Goal: Find specific page/section: Find specific page/section

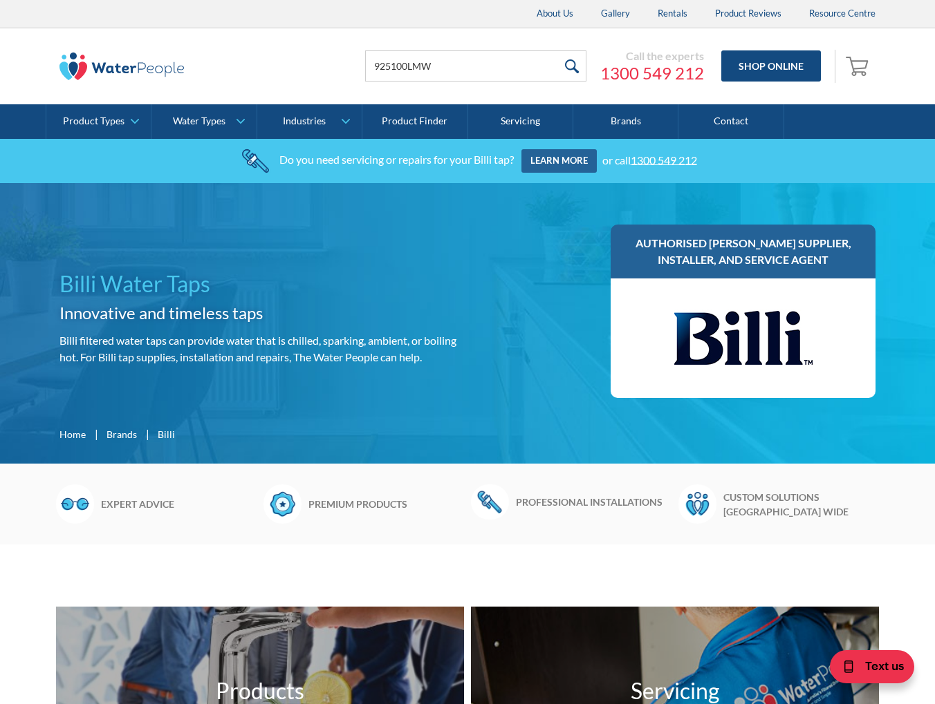
type input "925100LMW"
click at [569, 66] on input "submit" at bounding box center [571, 65] width 30 height 31
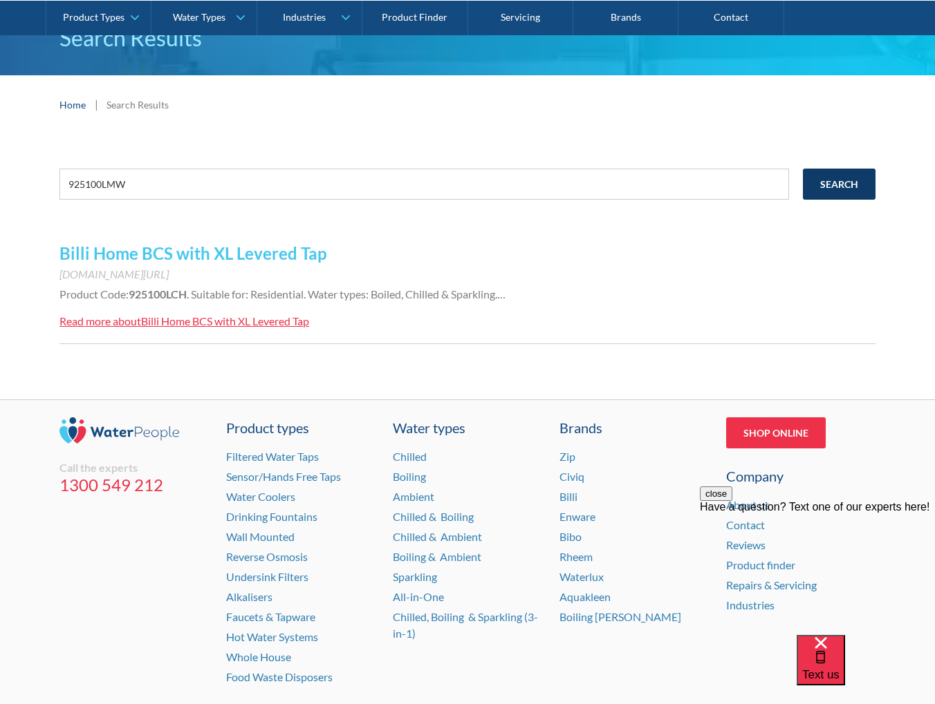
click at [823, 185] on input "Search" at bounding box center [839, 184] width 73 height 31
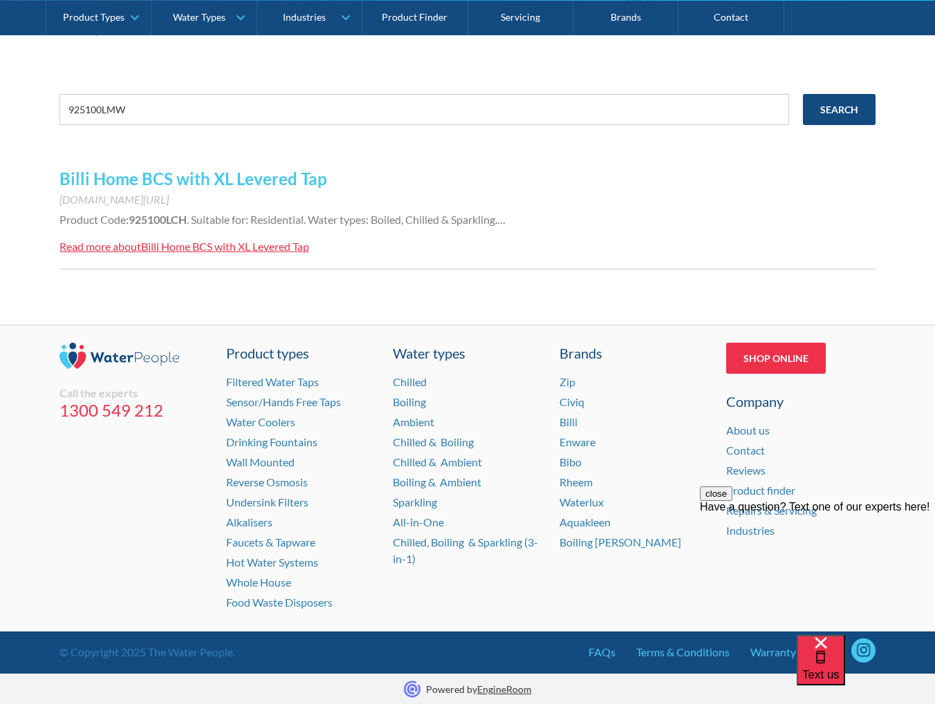
scroll to position [6, 0]
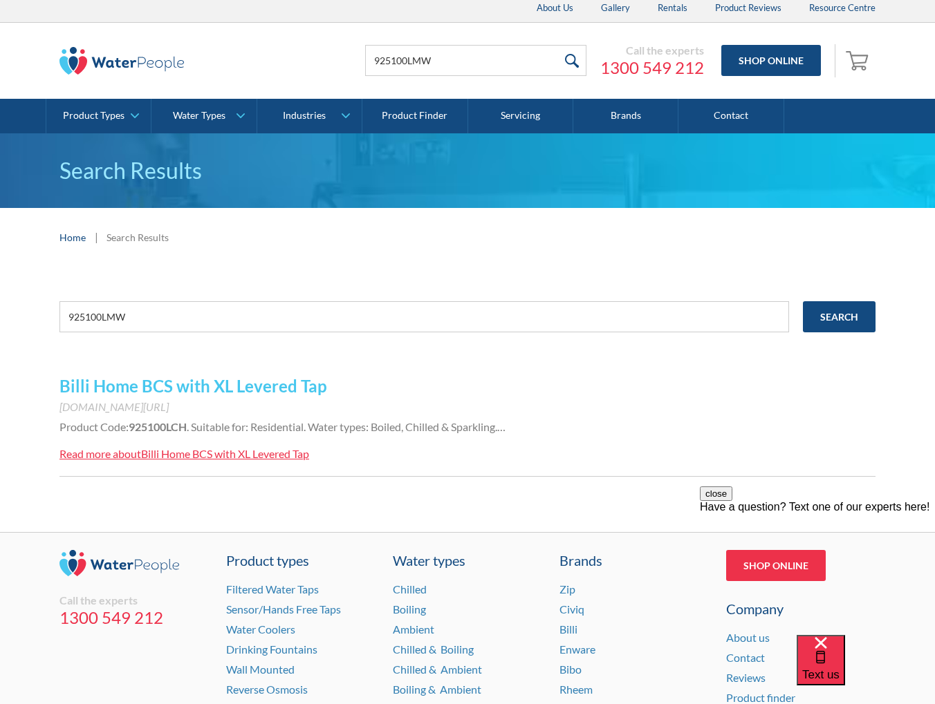
click at [263, 388] on link "Billi Home BCS with XL Levered Tap" at bounding box center [193, 386] width 268 height 20
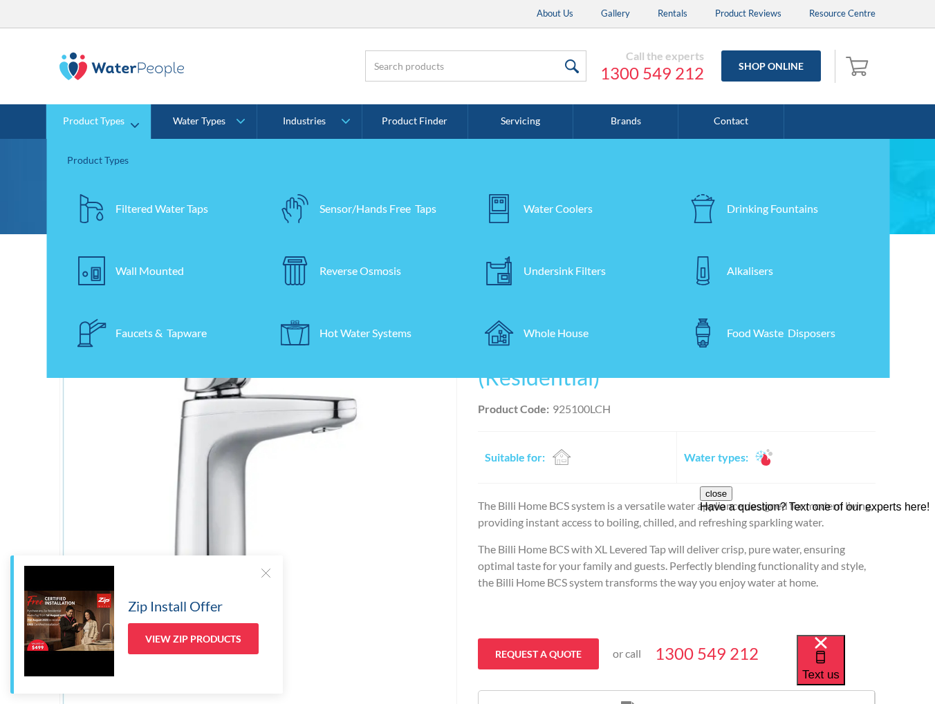
click at [178, 212] on div "Filtered Water Taps" at bounding box center [161, 208] width 93 height 17
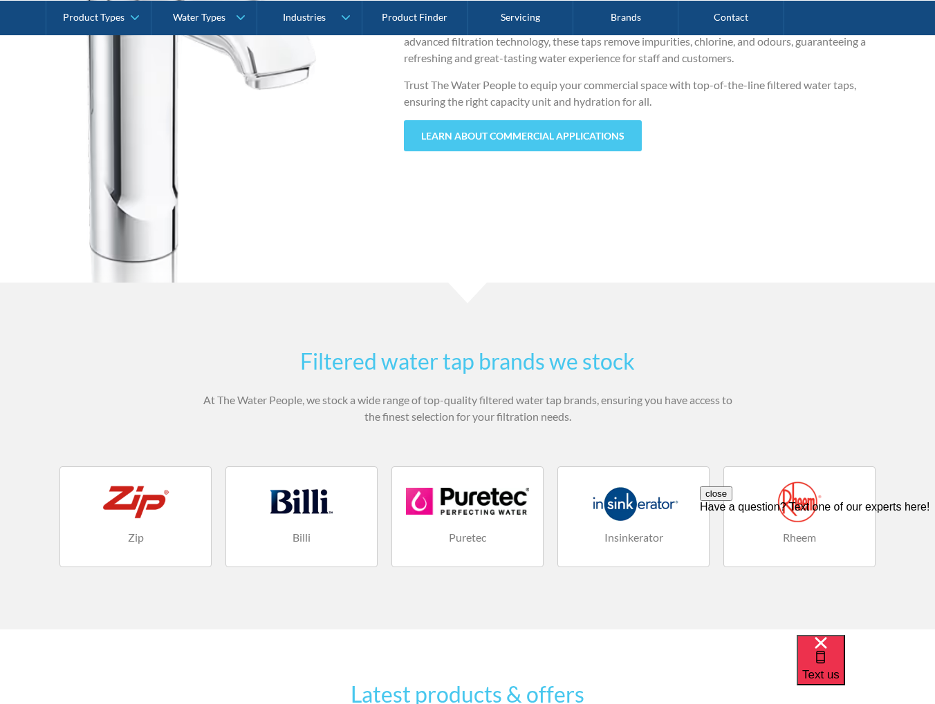
scroll to position [1521, 0]
